Goal: Information Seeking & Learning: Check status

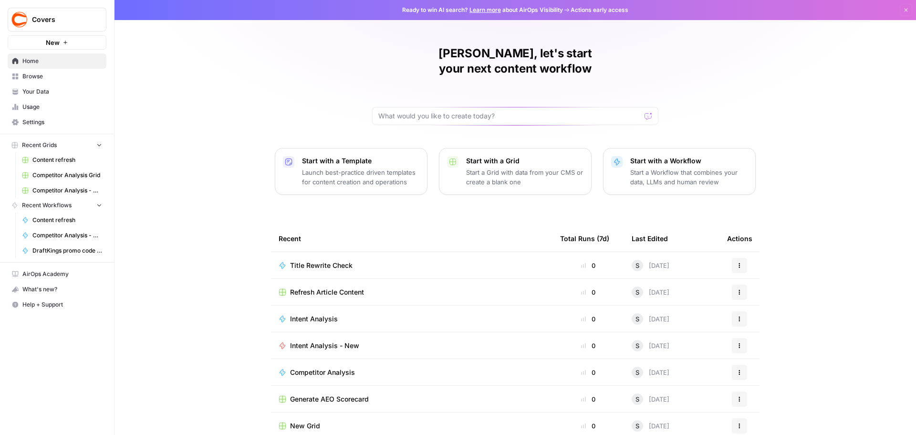
click at [42, 110] on span "Usage" at bounding box center [62, 107] width 80 height 9
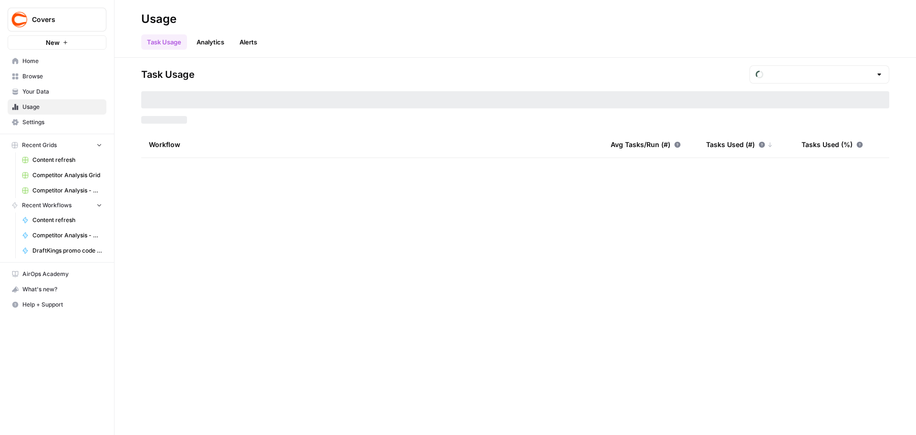
type input "August Tasks"
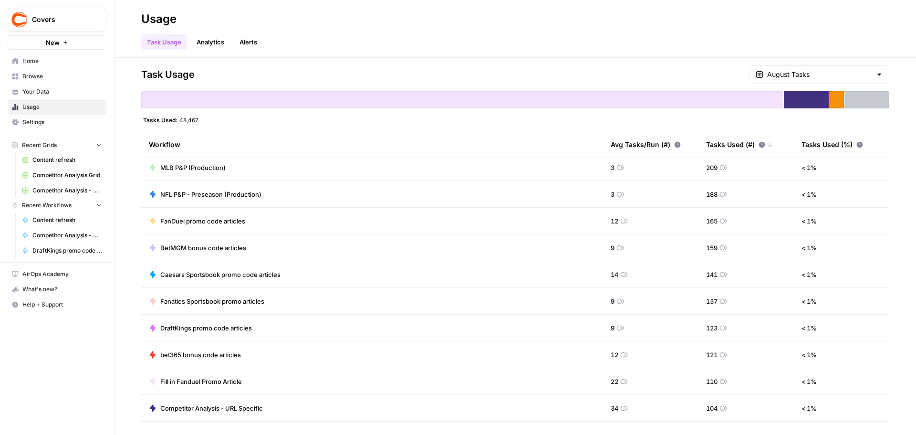
scroll to position [265, 0]
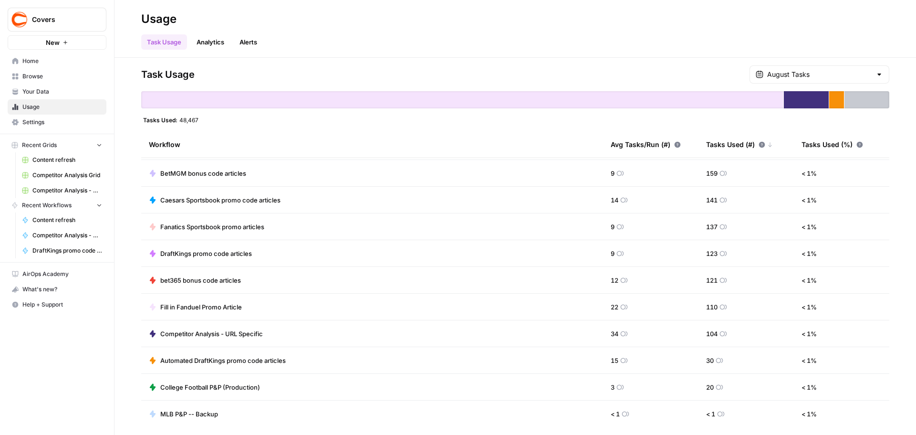
drag, startPoint x: 698, startPoint y: 333, endPoint x: 713, endPoint y: 333, distance: 14.8
click at [713, 333] on td "104" at bounding box center [746, 333] width 95 height 26
drag, startPoint x: 602, startPoint y: 334, endPoint x: 610, endPoint y: 335, distance: 8.2
click at [610, 335] on td "34" at bounding box center [650, 333] width 95 height 26
drag, startPoint x: 697, startPoint y: 333, endPoint x: 713, endPoint y: 345, distance: 20.4
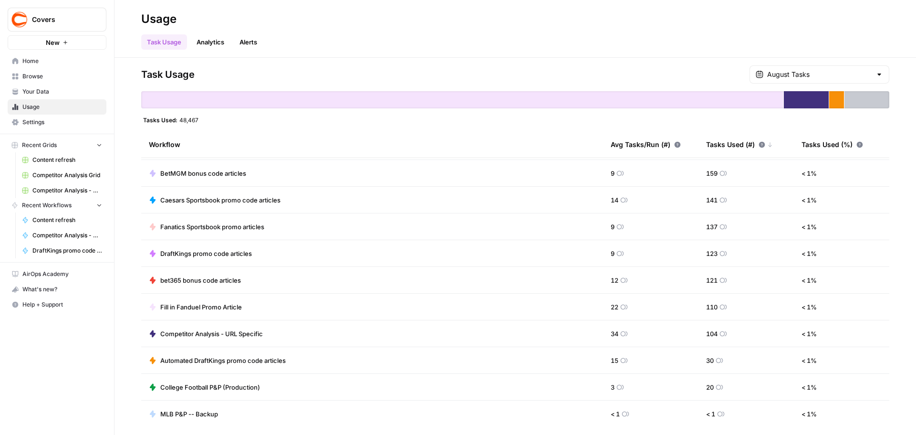
click at [713, 333] on td "104" at bounding box center [746, 333] width 95 height 26
click at [699, 335] on td "104" at bounding box center [746, 333] width 95 height 26
click at [706, 333] on span "104" at bounding box center [711, 334] width 11 height 10
drag, startPoint x: 700, startPoint y: 330, endPoint x: 710, endPoint y: 335, distance: 11.1
click at [710, 335] on span "104" at bounding box center [711, 334] width 11 height 10
